Goal: Task Accomplishment & Management: Use online tool/utility

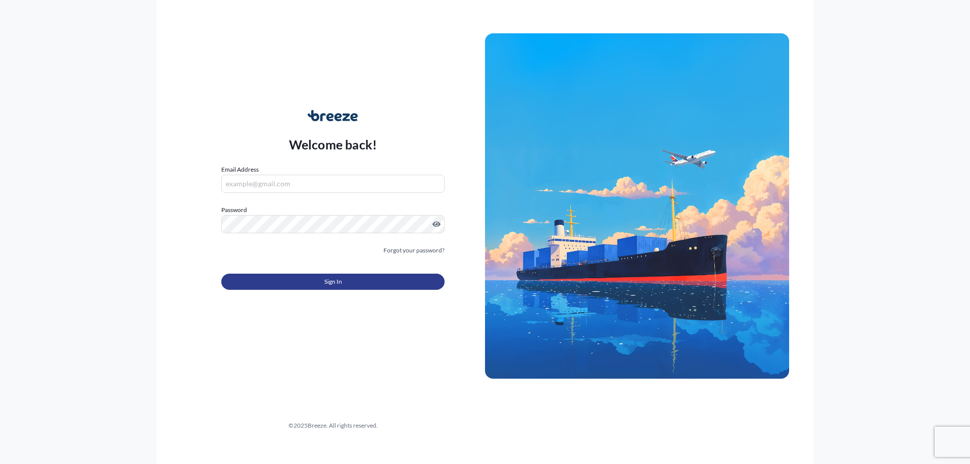
type input "[PERSON_NAME][EMAIL_ADDRESS][DOMAIN_NAME]"
click at [345, 279] on button "Sign In" at bounding box center [332, 282] width 223 height 16
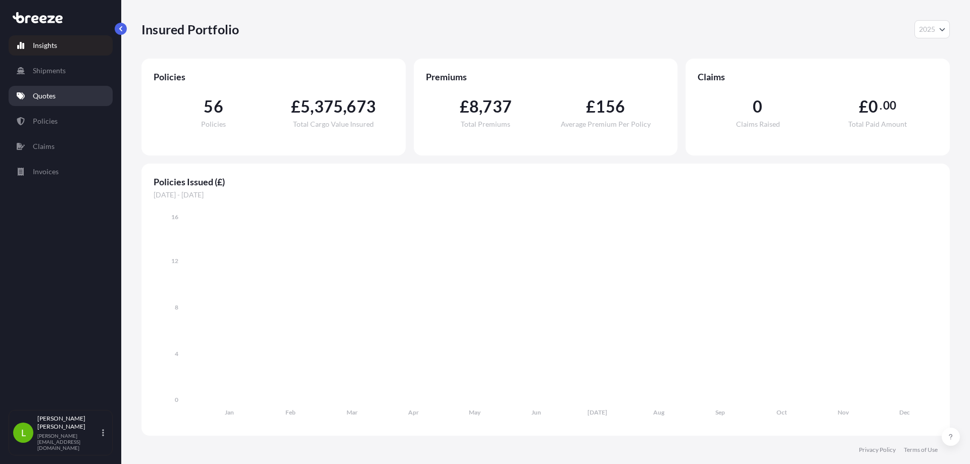
click at [29, 100] on link "Quotes" at bounding box center [61, 96] width 104 height 20
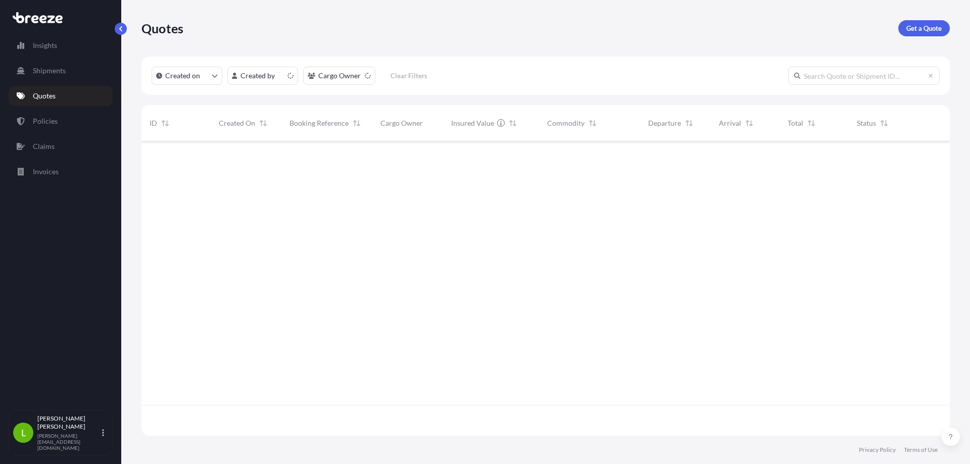
scroll to position [293, 801]
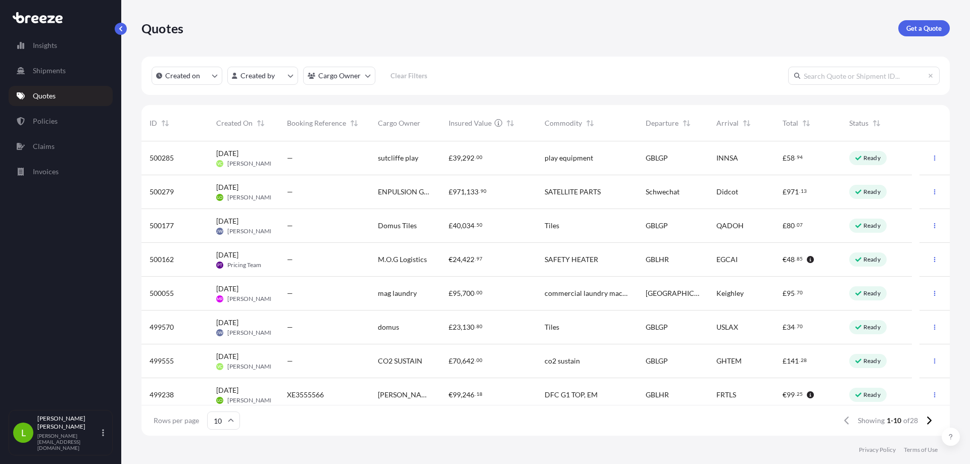
click at [300, 193] on div "—" at bounding box center [324, 192] width 75 height 10
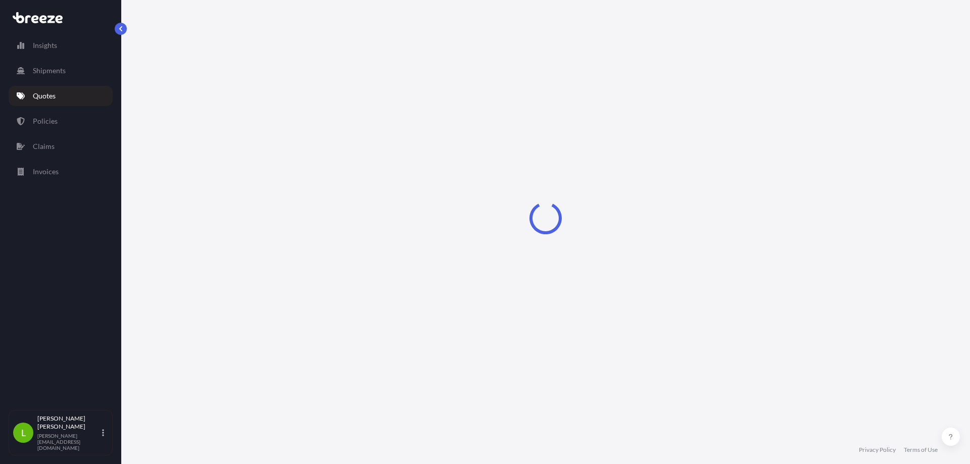
select select "Road"
select select "1"
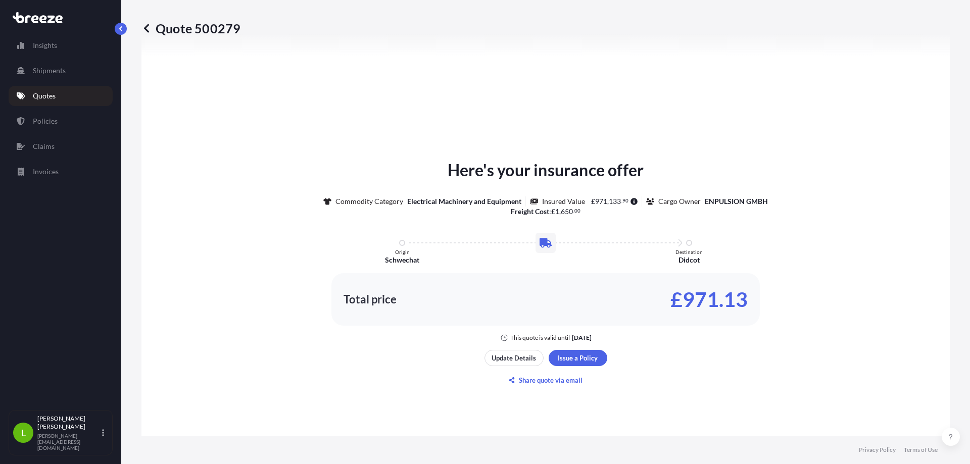
scroll to position [405, 0]
